Goal: Task Accomplishment & Management: Use online tool/utility

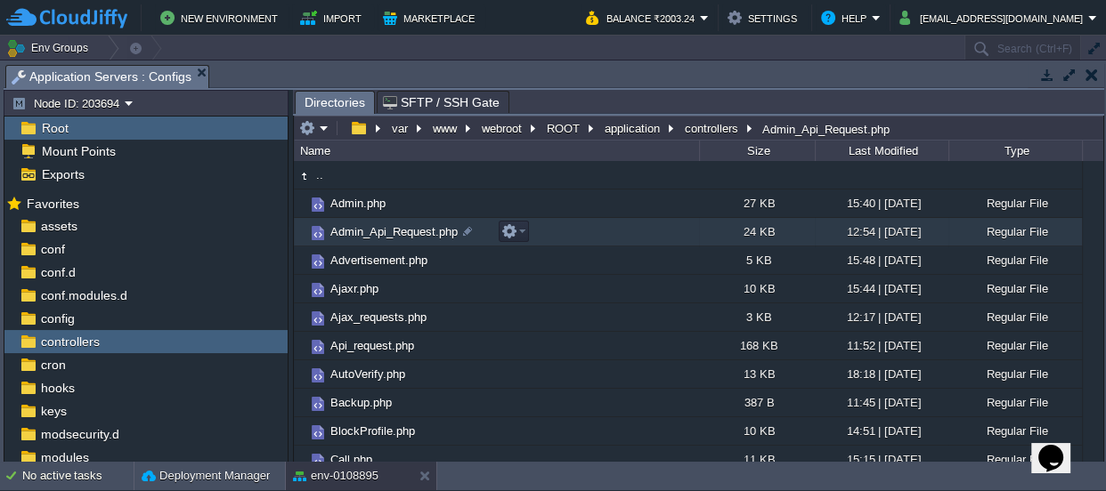
click at [387, 231] on span "Admin_Api_Request.php" at bounding box center [394, 231] width 133 height 15
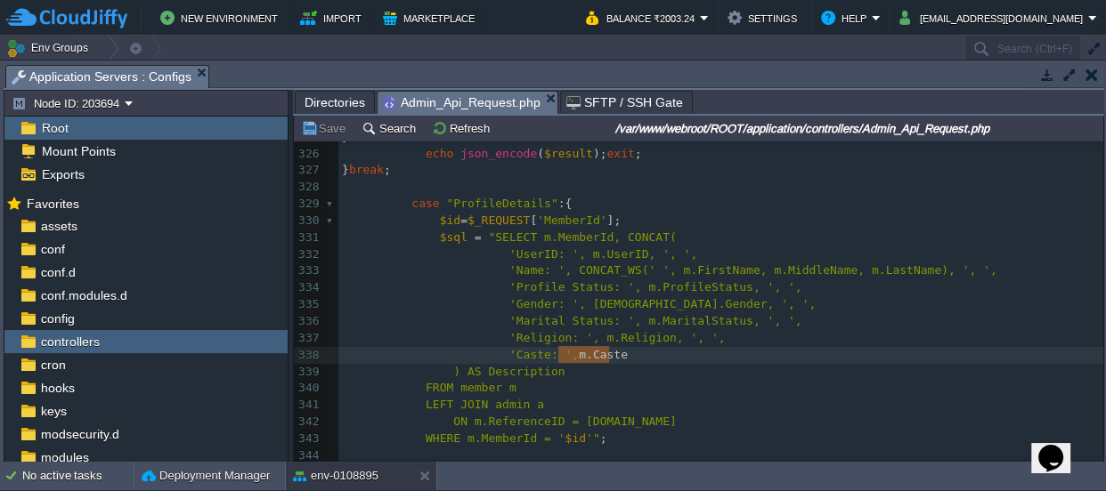
type textarea "m.Caste"
drag, startPoint x: 612, startPoint y: 354, endPoint x: 565, endPoint y: 354, distance: 46.3
type textarea "dgsfffffffffffffffffffffffghghghghghghghghghghghghghghgh"
click at [329, 121] on button "Save" at bounding box center [326, 128] width 50 height 16
type textarea "dgsfffffffffffffffffffffffghghghghghghghghghghghghghghg"
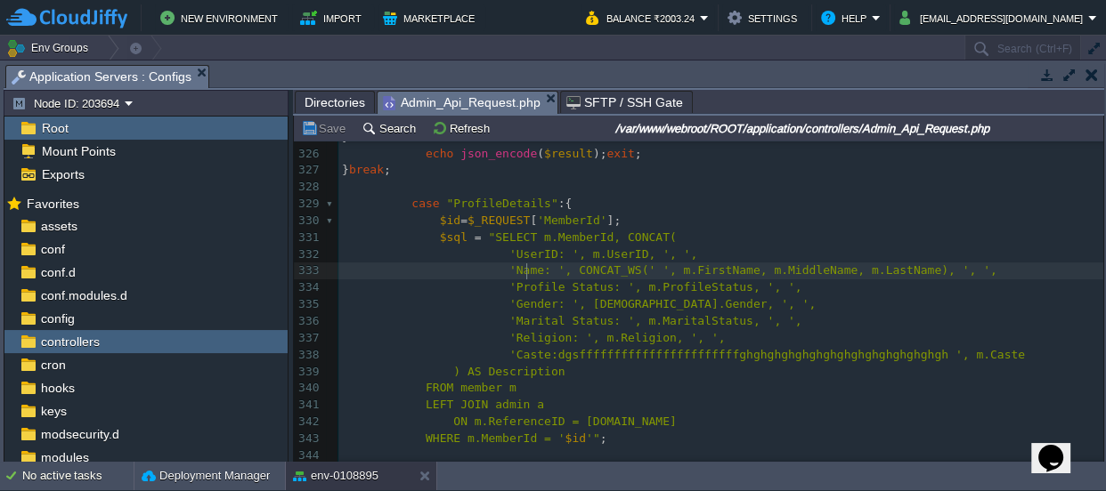
scroll to position [5, 357]
type textarea "ID: ', m.UserID, ', ', 'Name"
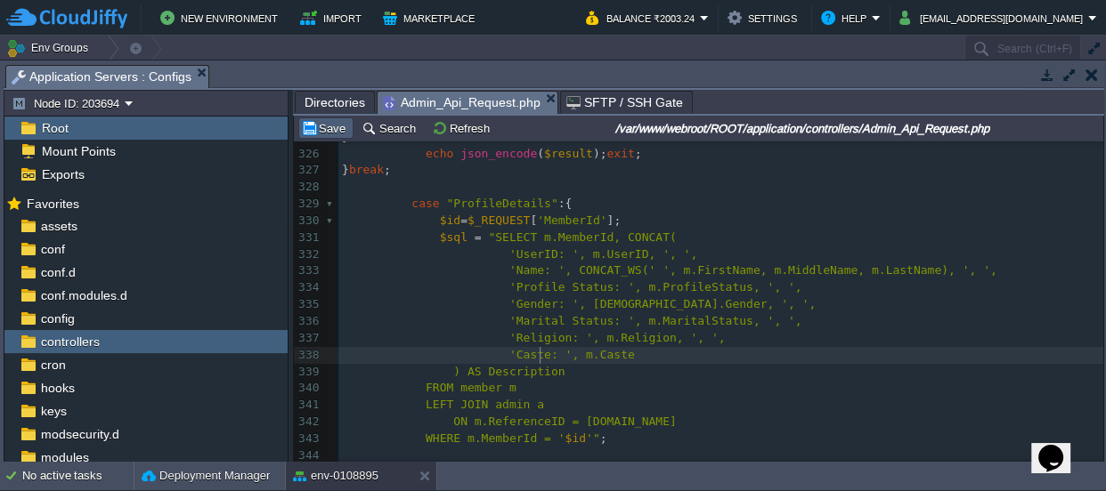
click at [325, 118] on td "Save" at bounding box center [325, 128] width 55 height 21
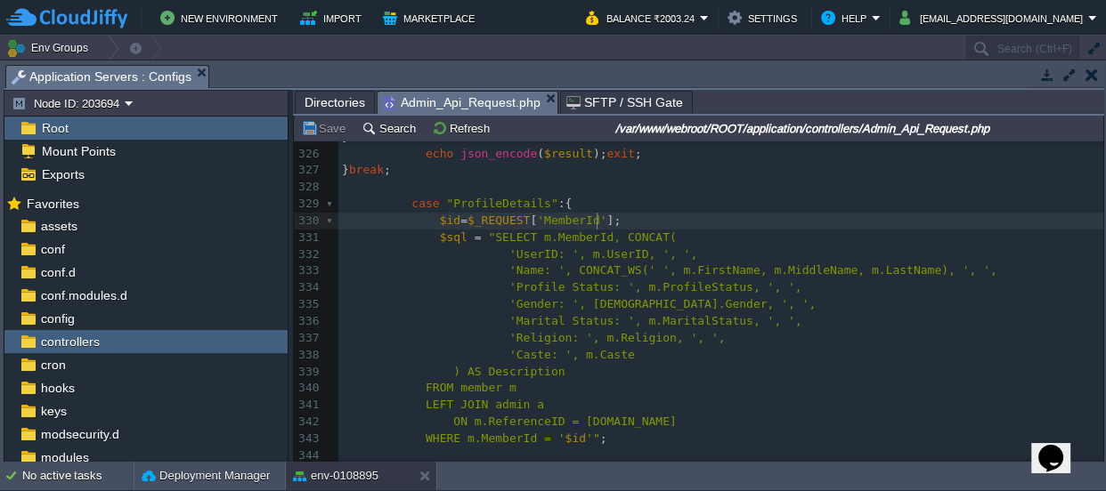
scroll to position [5, 0]
click at [845, 220] on pre "$id = $_REQUEST [ 'MemberId' ];" at bounding box center [720, 221] width 765 height 17
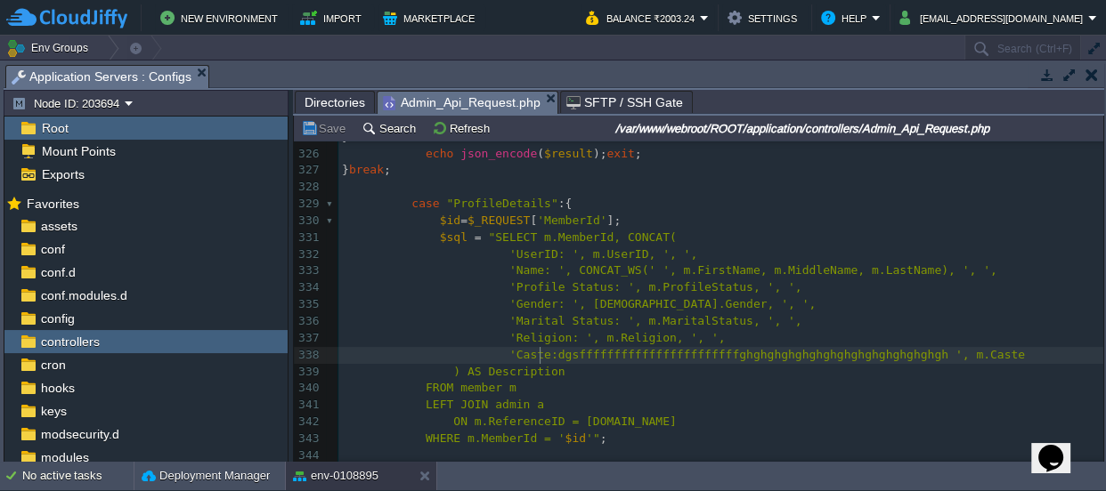
click at [538, 350] on div "xxxxxxxxxx <?php 315 case "LeadProfileDetails" :{ 316 $enq_id = $_REQUEST [ 'En…" at bounding box center [720, 380] width 765 height 873
click at [334, 131] on button "Save" at bounding box center [326, 128] width 50 height 16
click at [712, 263] on pre "'Name: ', CONCAT_WS(' ', m.FirstName, m.MiddleName, m.LastName), ', '," at bounding box center [720, 271] width 765 height 17
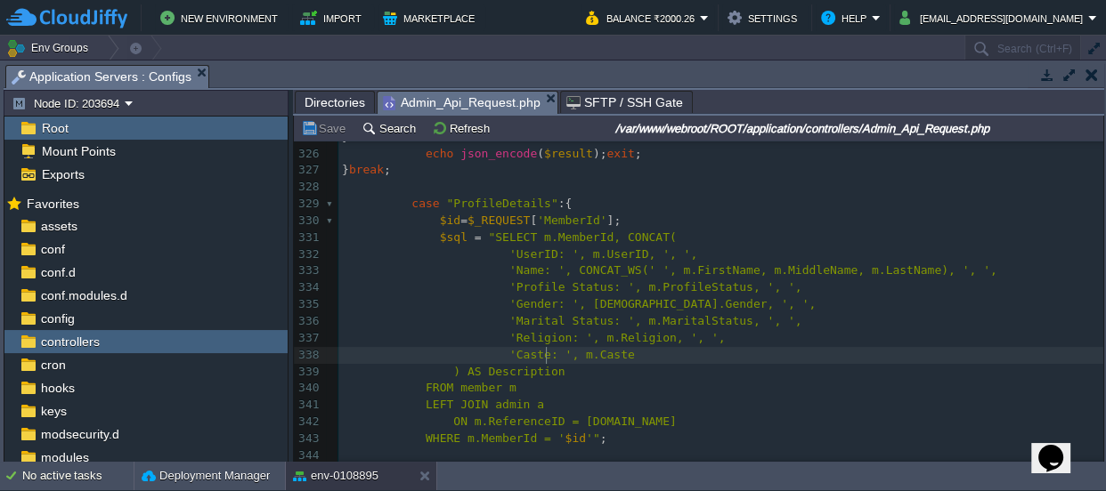
click at [544, 351] on div "xxxxxxxxxx <?php 315 case "LeadProfileDetails" :{ 316 $enq_id = $_REQUEST [ 'En…" at bounding box center [720, 380] width 765 height 873
type textarea "[PERSON_NAME],badei"
type textarea "hei,viswakarma"
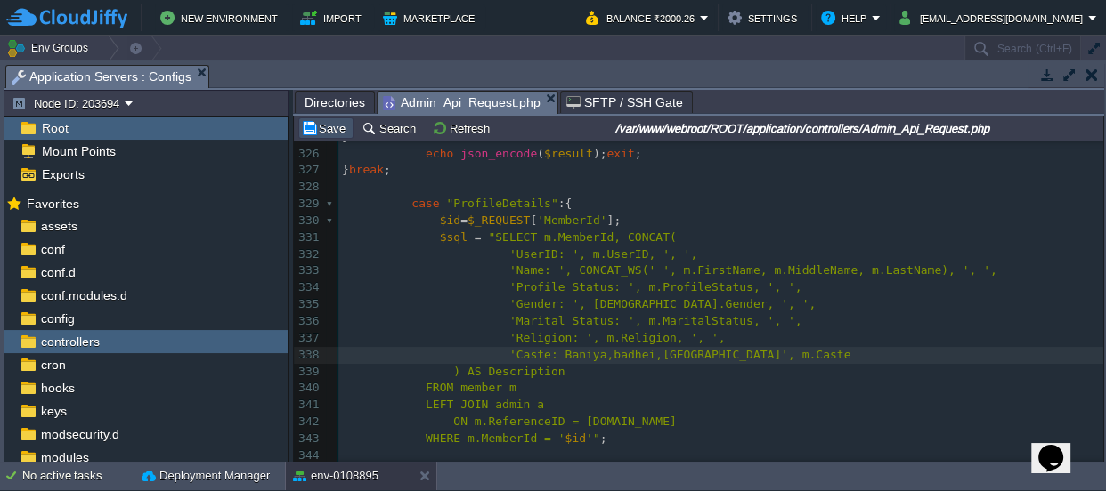
drag, startPoint x: 337, startPoint y: 130, endPoint x: 346, endPoint y: 137, distance: 12.1
click at [337, 129] on button "Save" at bounding box center [326, 128] width 50 height 16
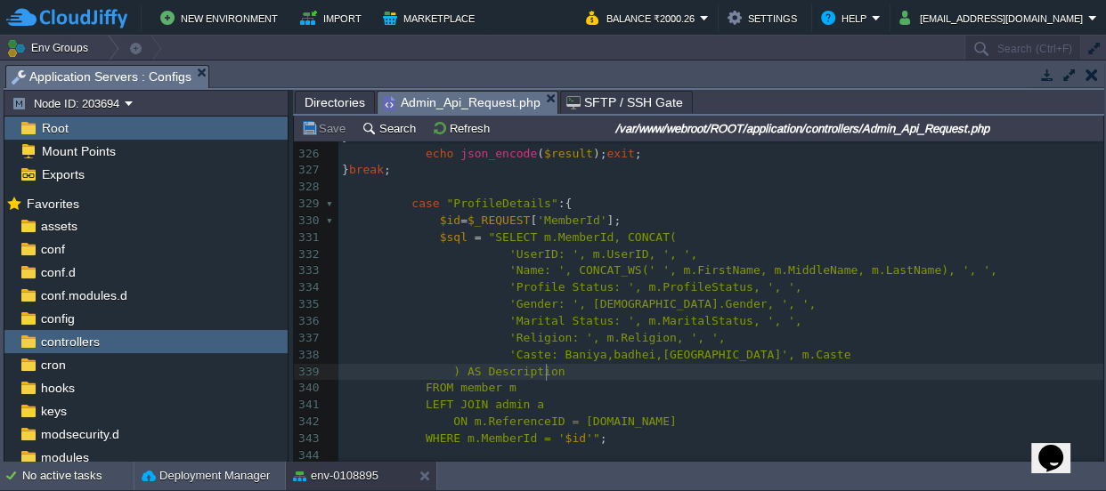
click at [856, 375] on pre ") AS Description" at bounding box center [720, 372] width 765 height 17
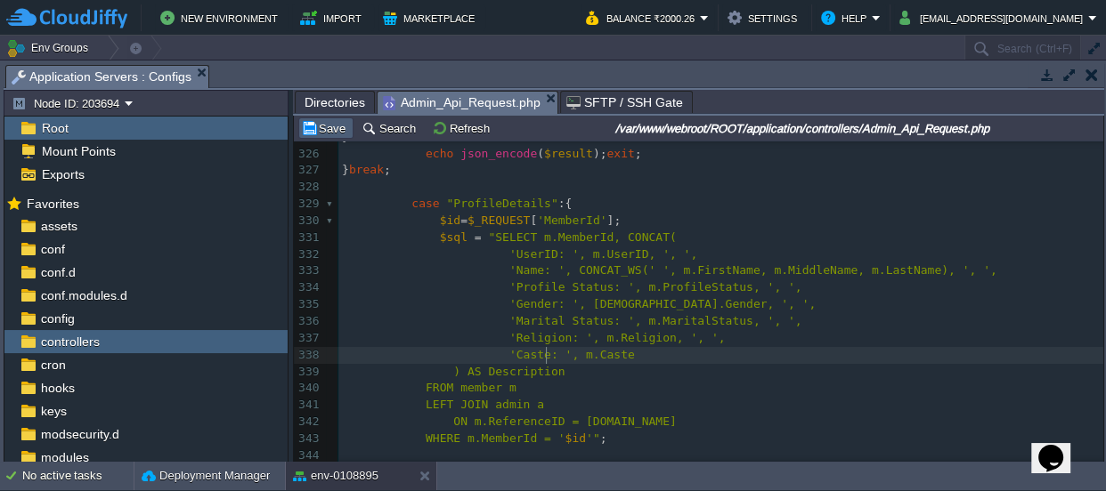
click at [329, 131] on button "Save" at bounding box center [326, 128] width 50 height 16
